Goal: Navigation & Orientation: Find specific page/section

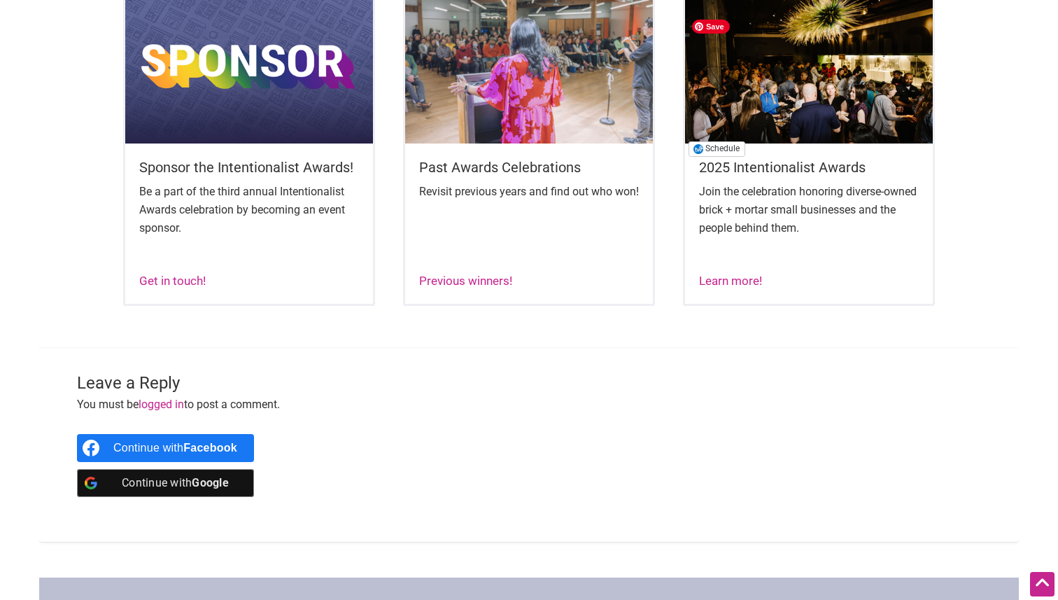
scroll to position [1103, 0]
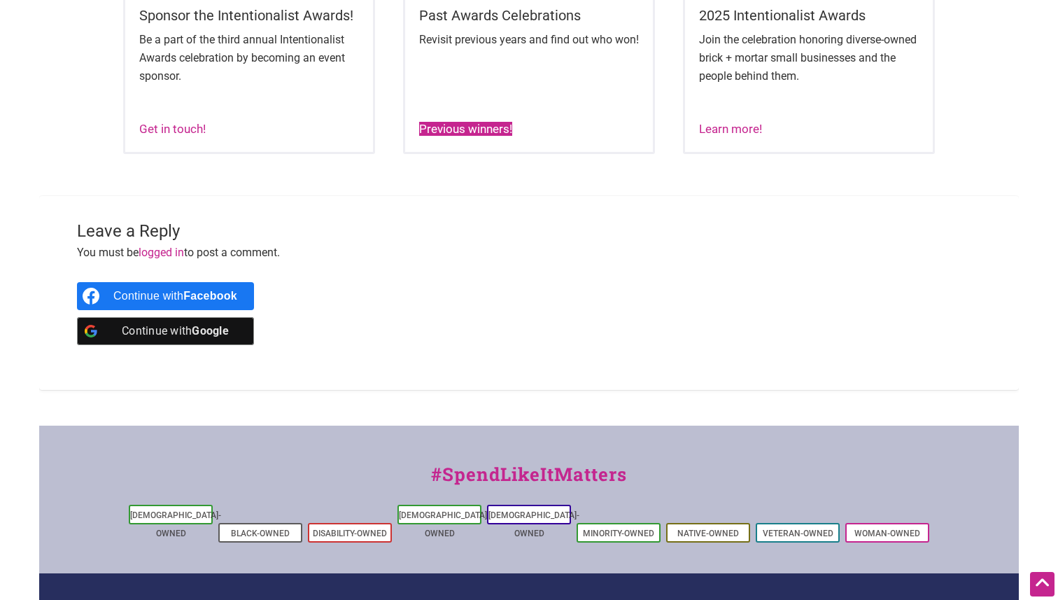
click at [479, 136] on link "Previous winners!" at bounding box center [465, 129] width 93 height 14
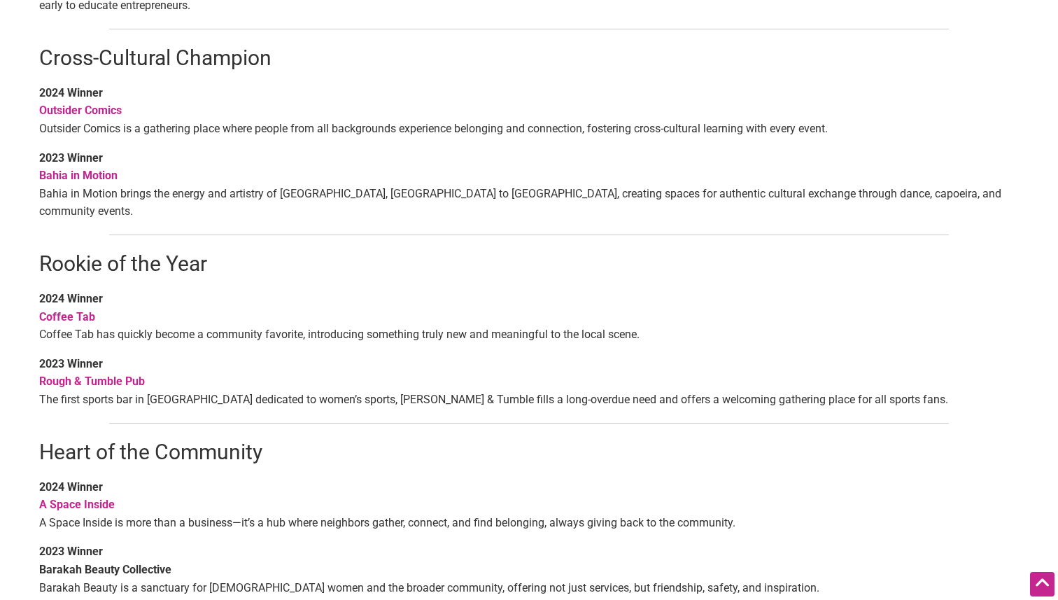
scroll to position [783, 0]
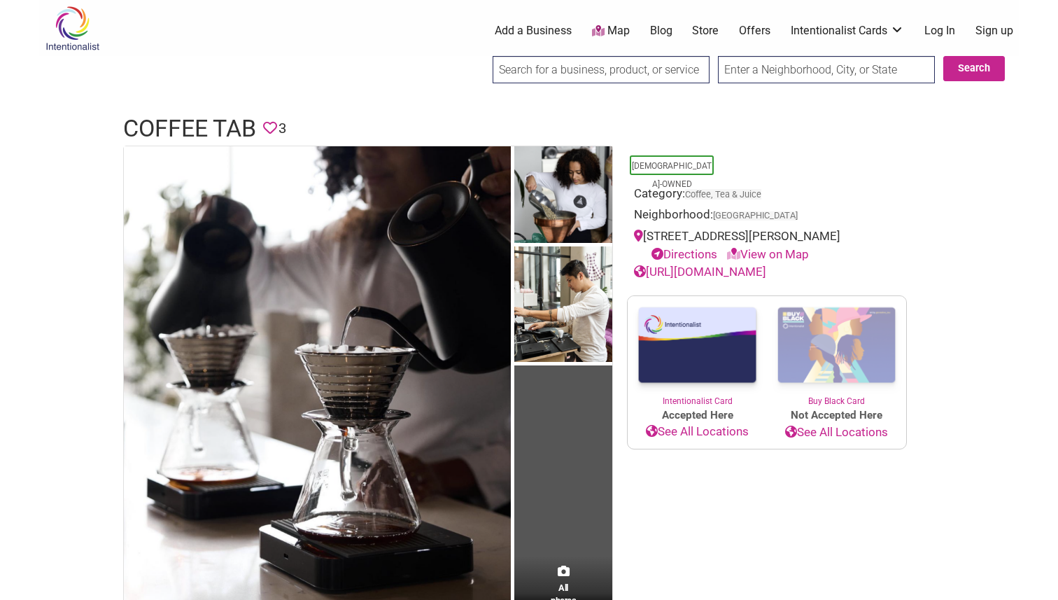
click at [803, 128] on header "Coffee Tab Favorite 3" at bounding box center [529, 129] width 812 height 34
